Goal: Use online tool/utility: Utilize a website feature to perform a specific function

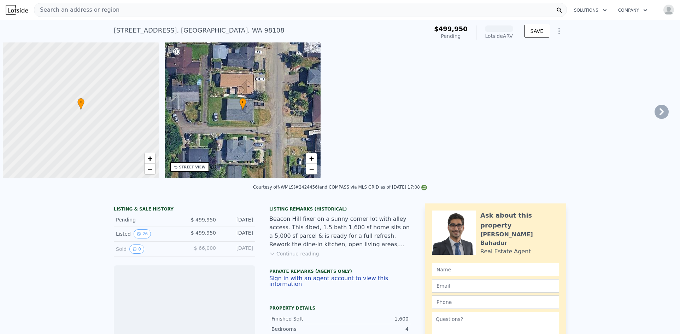
scroll to position [0, 3]
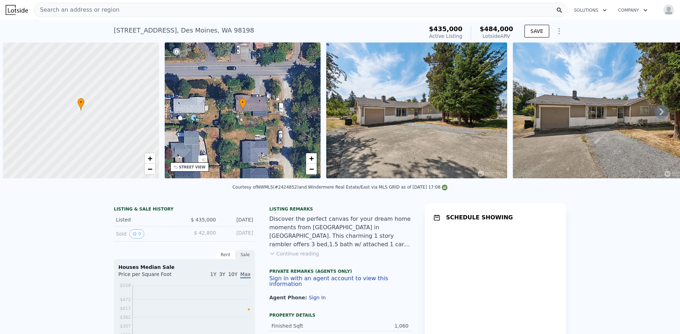
scroll to position [0, 3]
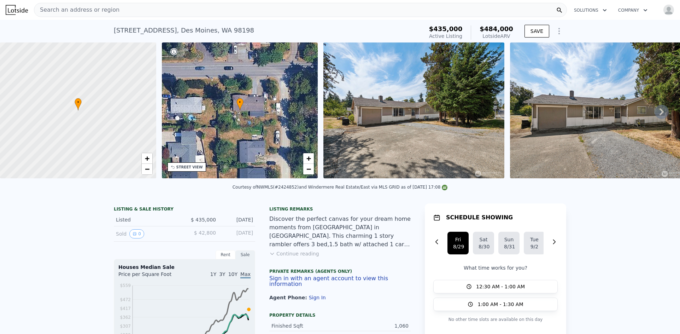
click at [658, 113] on icon at bounding box center [661, 112] width 14 height 14
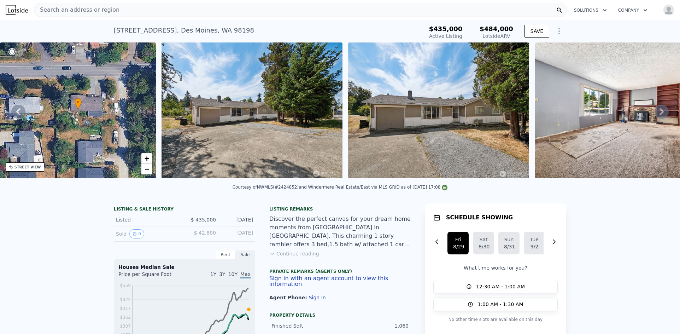
click at [661, 115] on icon at bounding box center [661, 112] width 14 height 14
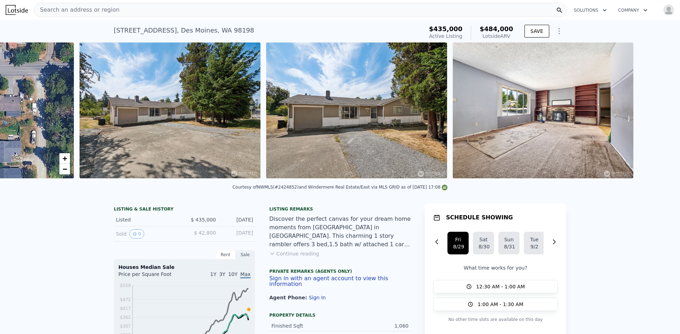
scroll to position [0, 323]
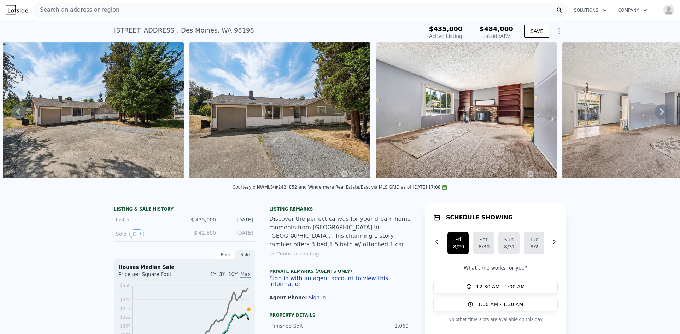
click at [656, 114] on icon at bounding box center [661, 112] width 14 height 14
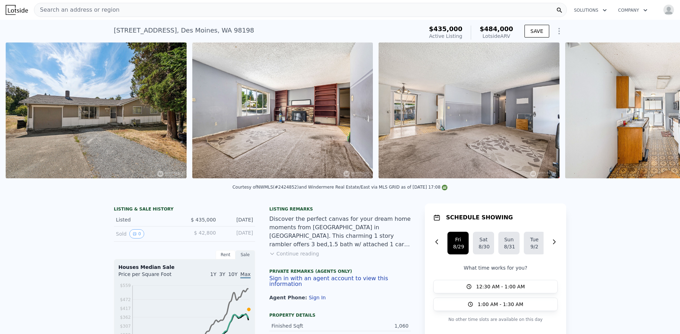
scroll to position [0, 510]
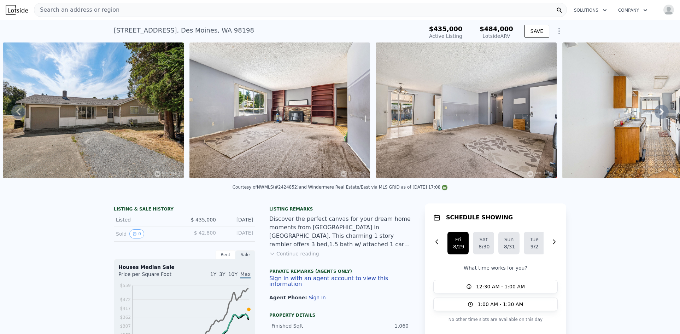
click at [656, 114] on icon at bounding box center [661, 112] width 14 height 14
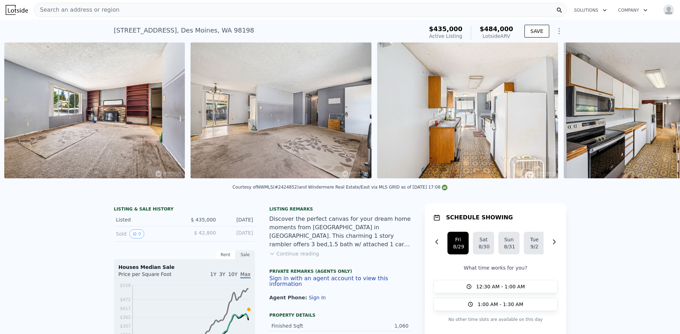
scroll to position [0, 696]
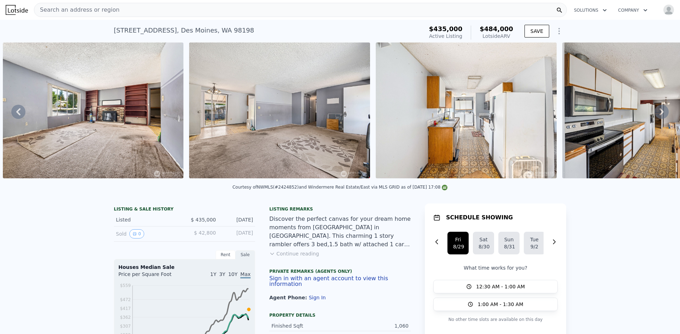
click at [656, 114] on icon at bounding box center [661, 112] width 14 height 14
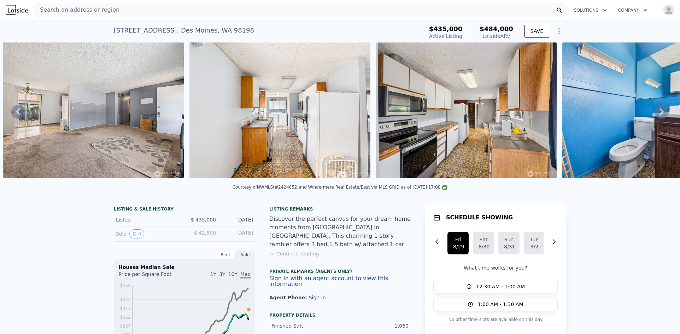
click at [656, 114] on icon at bounding box center [661, 112] width 14 height 14
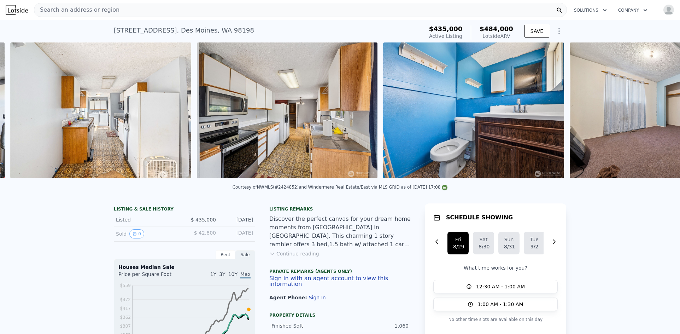
scroll to position [0, 1069]
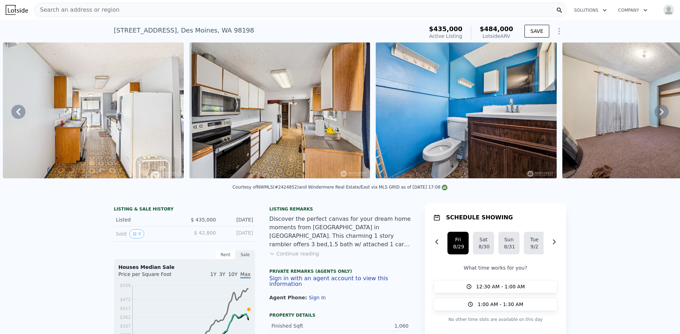
click at [656, 114] on icon at bounding box center [661, 112] width 14 height 14
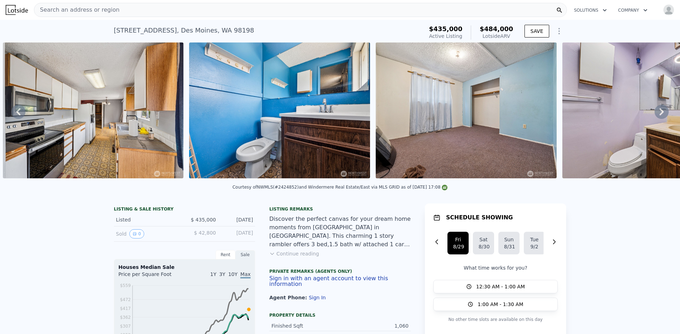
click at [656, 114] on icon at bounding box center [661, 112] width 14 height 14
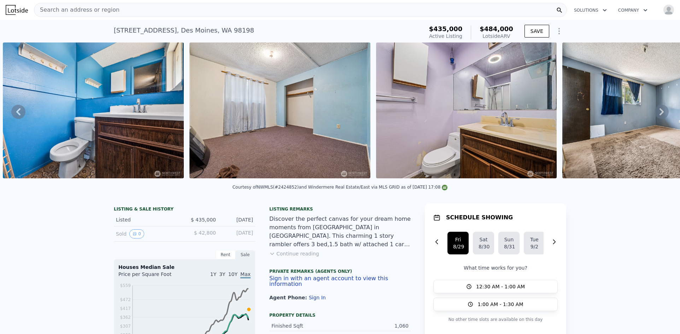
click at [656, 114] on icon at bounding box center [661, 112] width 14 height 14
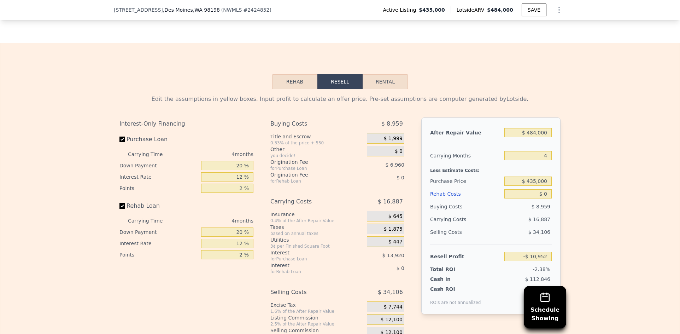
scroll to position [1025, 0]
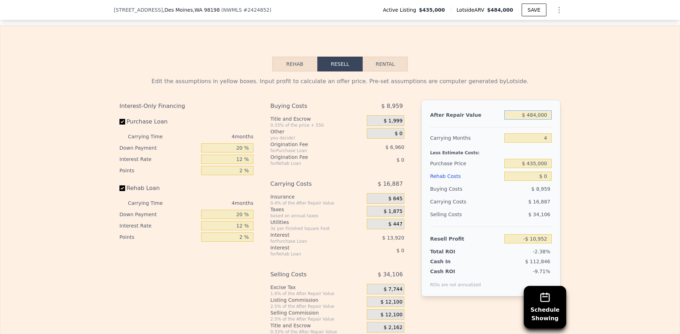
click at [533, 119] on input "$ 484,000" at bounding box center [527, 114] width 47 height 9
type input "$ 550"
type input "-$ 460,241"
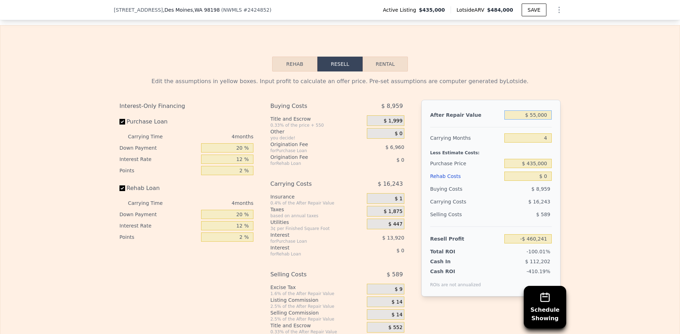
type input "$ 550,000"
type input "$ 50,384"
type input "$ 550,000"
click at [581, 127] on div "Edit the assumptions in yellow boxes. Input profit to calculate an offer price.…" at bounding box center [339, 202] width 679 height 263
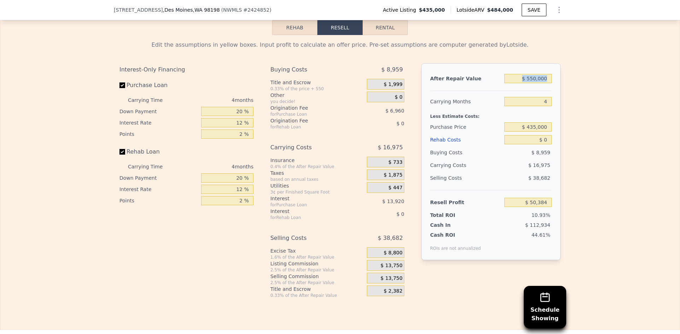
scroll to position [1060, 0]
click at [544, 145] on input "$ 0" at bounding box center [527, 140] width 47 height 9
type input "$ 05,000"
type input "$ 45,144"
type input "$ 0"
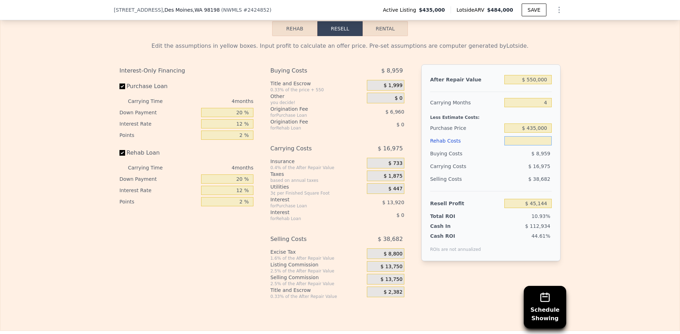
type input "$ 0"
type input "$ 50,384"
type input "$ 500"
type input "$ 50,379"
type input "$ 50,000"
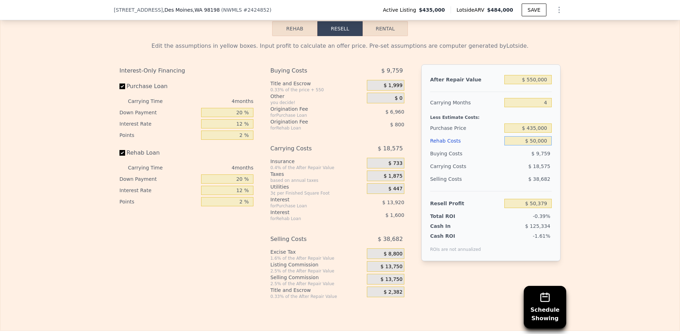
type input "-$ 2,016"
type input "$ 50,000"
click at [588, 149] on div "Edit the assumptions in yellow boxes. Input profit to calculate an offer price.…" at bounding box center [339, 167] width 679 height 263
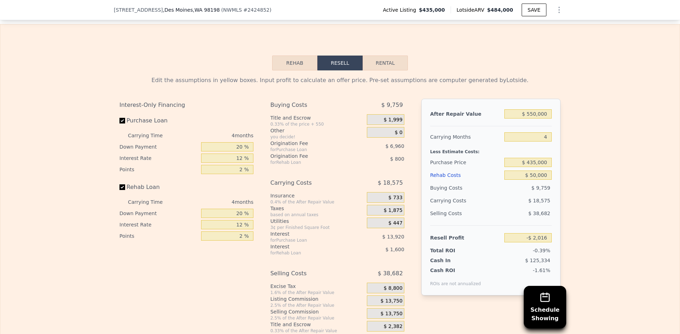
scroll to position [1025, 0]
click at [533, 168] on input "$ 435,000" at bounding box center [527, 163] width 47 height 9
type input "$ 4"
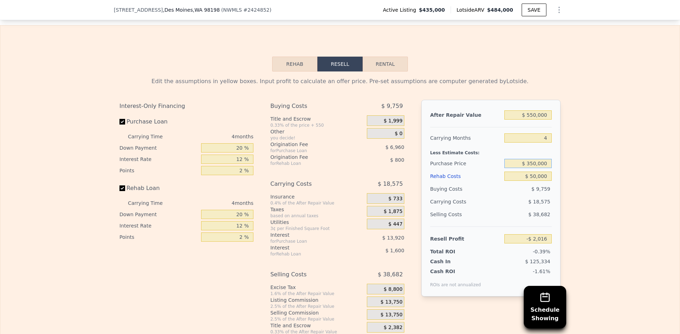
type input "$ 350,000"
click at [595, 170] on div "Edit the assumptions in yellow boxes. Input profit to calculate an offer price.…" at bounding box center [339, 202] width 679 height 263
type input "$ 87,347"
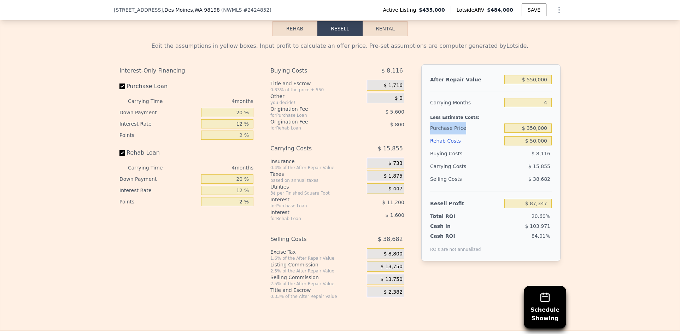
drag, startPoint x: 427, startPoint y: 134, endPoint x: 545, endPoint y: 131, distance: 118.0
click at [545, 131] on div "After Repair Value $ 550,000 Carrying Months 4 Less Estimate Costs: Purchase Pr…" at bounding box center [490, 162] width 139 height 196
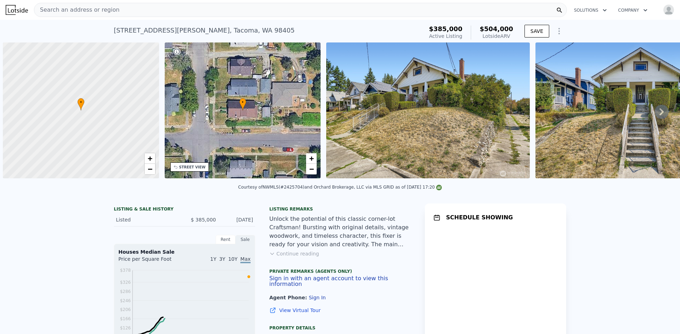
scroll to position [0, 3]
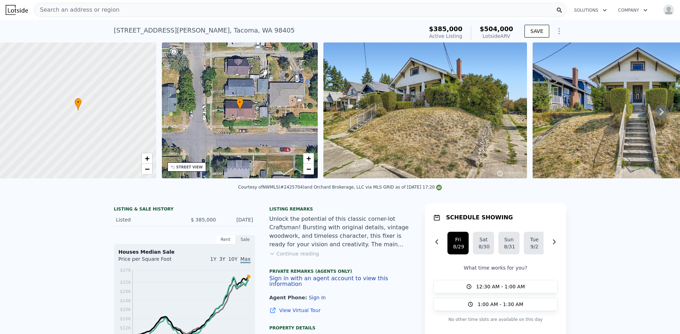
click at [655, 118] on icon at bounding box center [661, 112] width 14 height 14
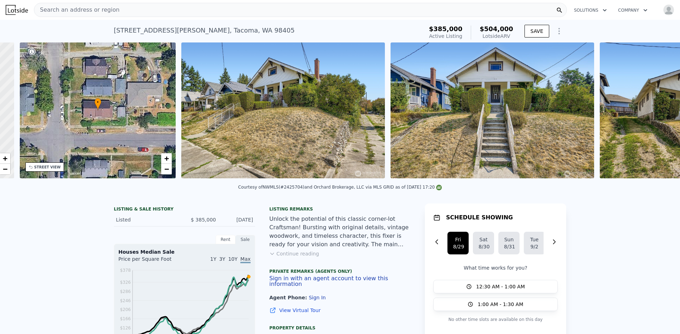
scroll to position [0, 165]
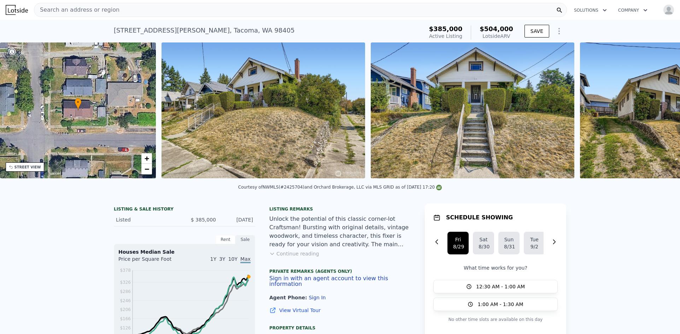
click at [655, 118] on img at bounding box center [681, 110] width 203 height 136
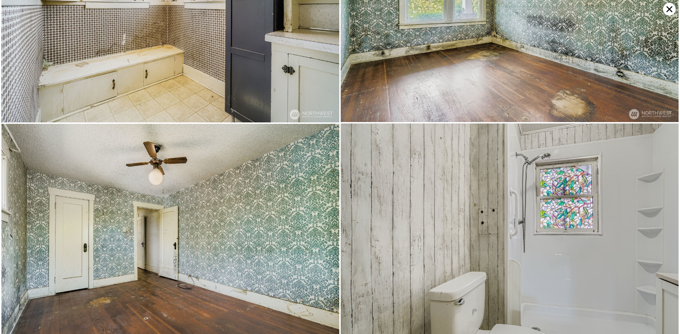
scroll to position [1350, 0]
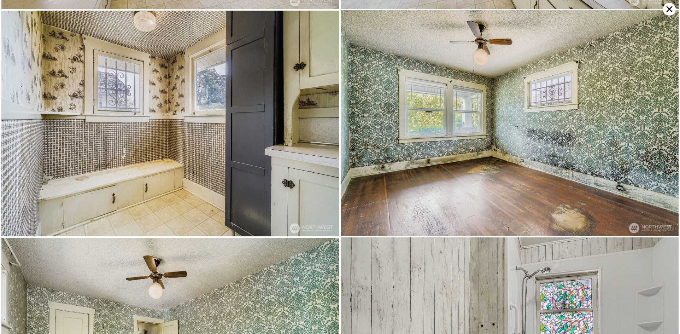
click at [666, 9] on icon at bounding box center [669, 9] width 13 height 13
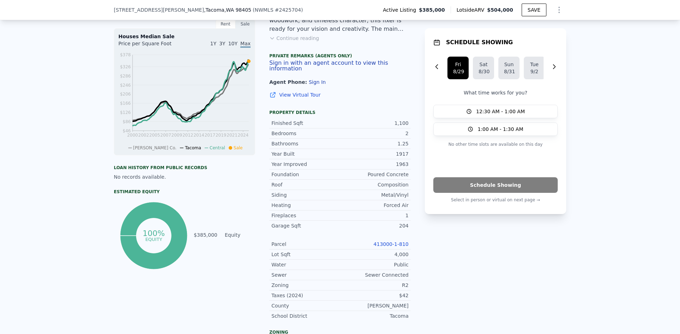
scroll to position [212, 0]
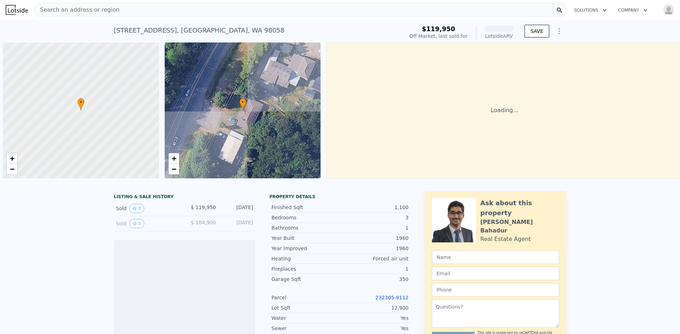
scroll to position [0, 3]
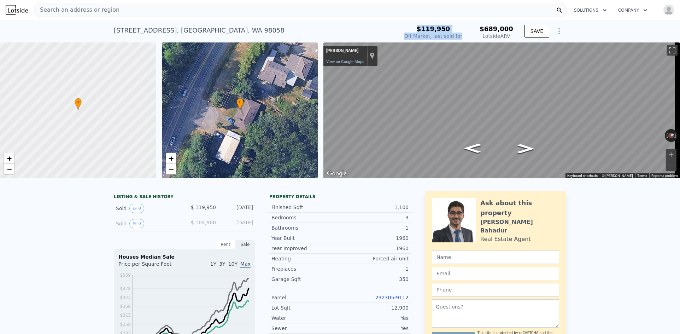
drag, startPoint x: 430, startPoint y: 28, endPoint x: 471, endPoint y: 35, distance: 41.5
click at [471, 35] on div "$119,950 Off Market, last sold for $689,000 Lotside ARV" at bounding box center [458, 32] width 109 height 14
